Goal: Information Seeking & Learning: Learn about a topic

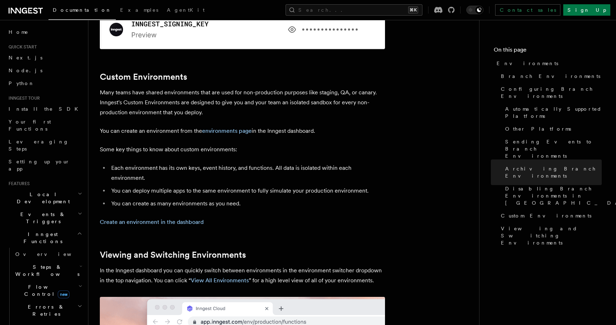
click at [282, 199] on li "You can create as many environments as you need." at bounding box center [247, 204] width 276 height 10
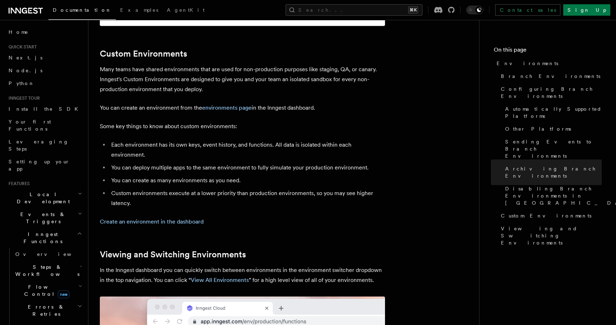
scroll to position [1452, 0]
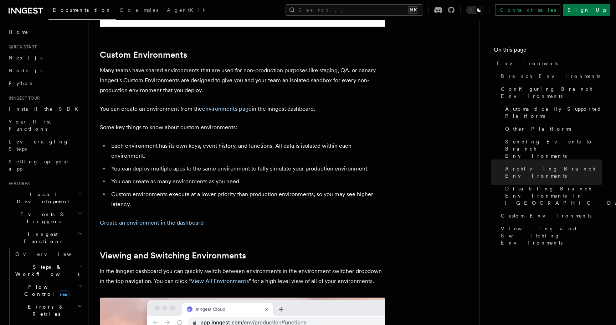
click at [244, 177] on li "You can create as many environments as you need." at bounding box center [247, 182] width 276 height 10
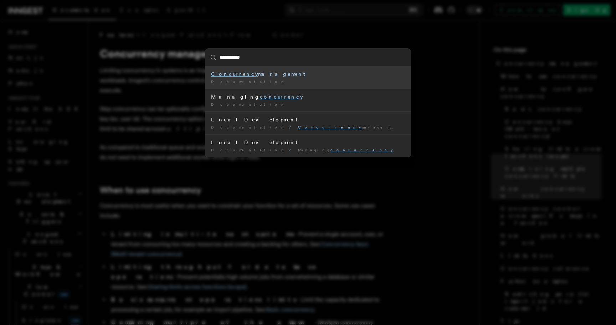
scroll to position [1601, 0]
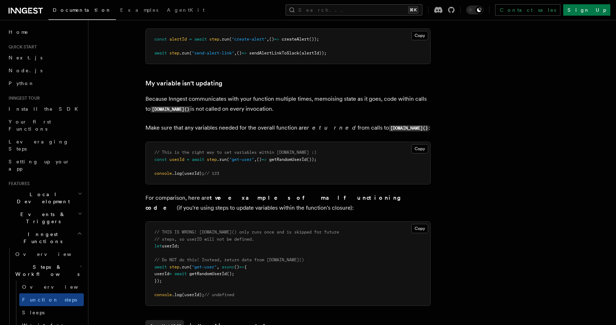
scroll to position [1783, 0]
